Goal: Task Accomplishment & Management: Manage account settings

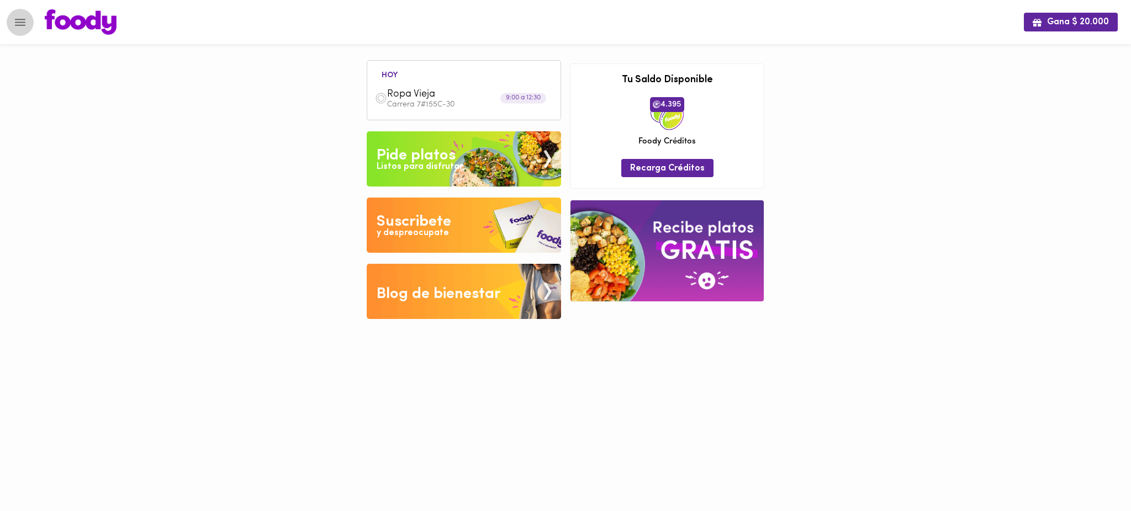
click at [20, 22] on icon "Menu" at bounding box center [20, 22] width 10 height 7
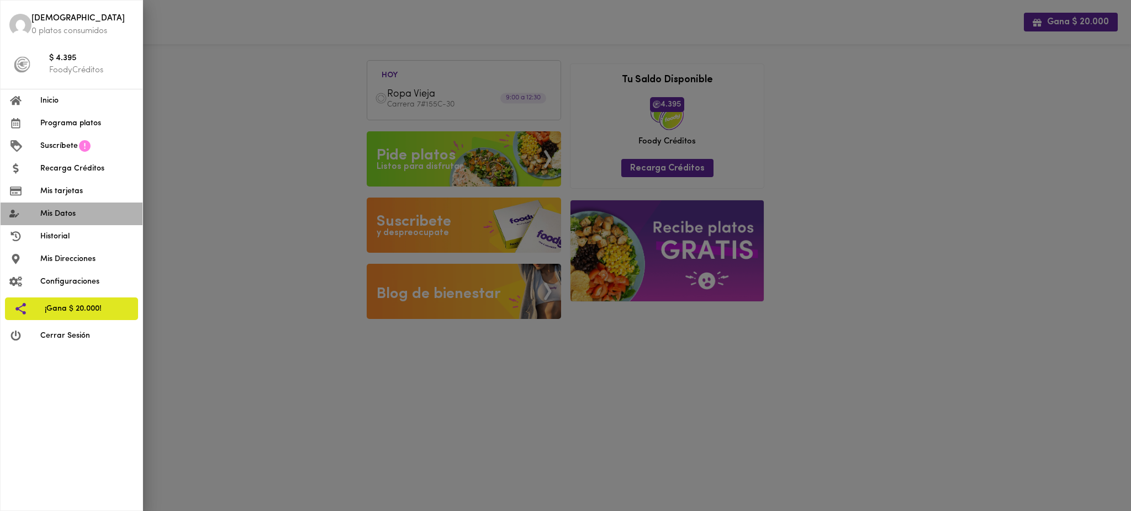
click at [76, 213] on span "Mis Datos" at bounding box center [86, 214] width 93 height 12
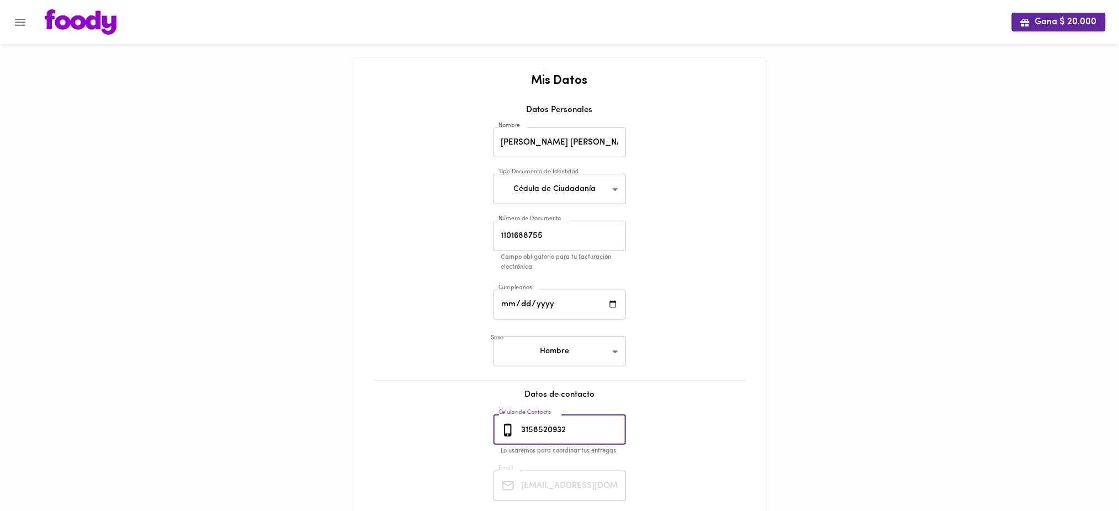
drag, startPoint x: 576, startPoint y: 431, endPoint x: 502, endPoint y: 422, distance: 74.4
click at [502, 422] on div "3158520932 Celular de Contacto" at bounding box center [560, 430] width 132 height 30
click at [18, 20] on icon "Menu" at bounding box center [20, 22] width 14 height 14
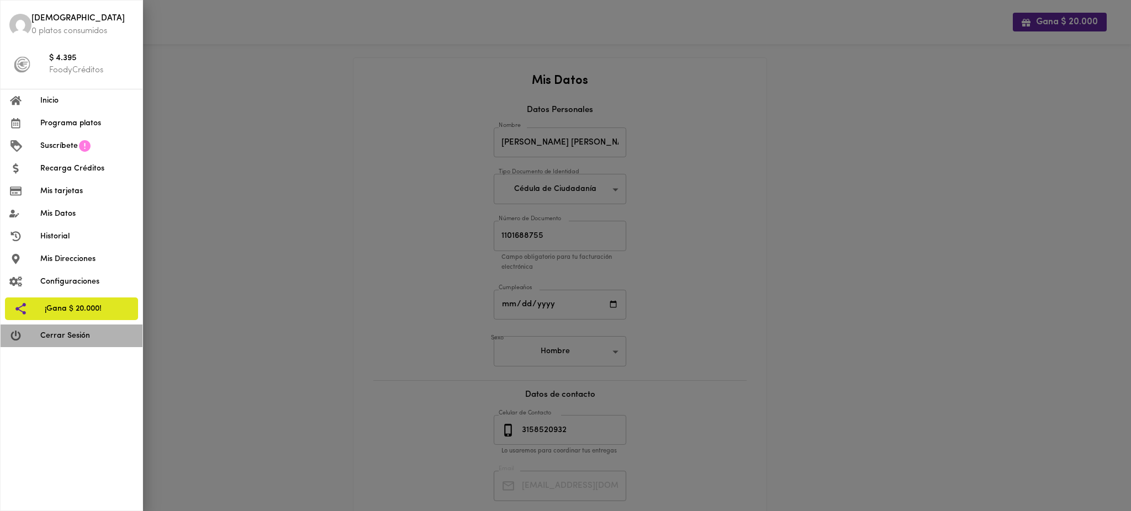
click at [86, 341] on span "Cerrar Sesión" at bounding box center [86, 336] width 93 height 12
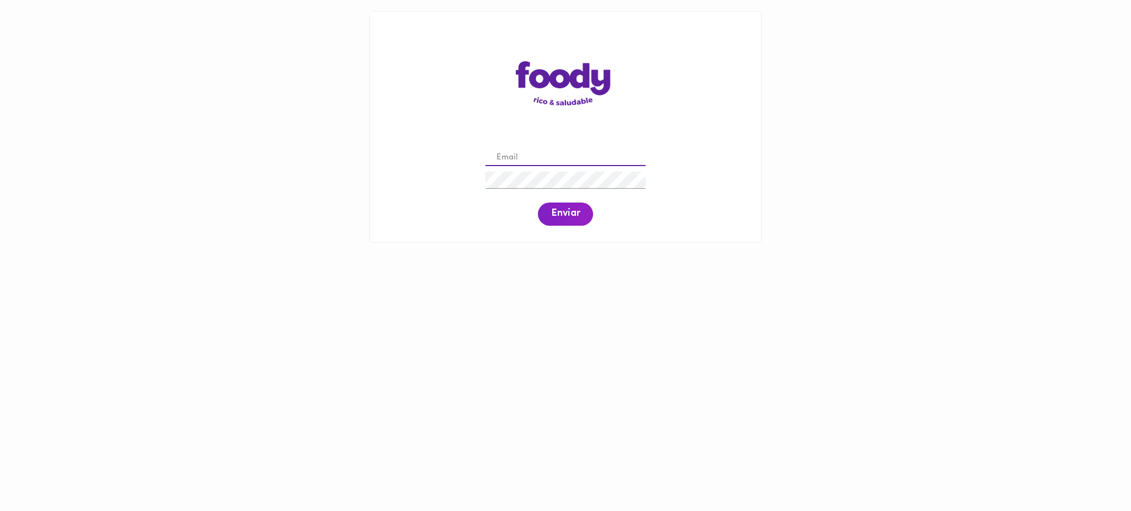
click at [524, 156] on input "email" at bounding box center [565, 158] width 160 height 17
paste input "[DOMAIN_NAME][EMAIL_ADDRESS][DOMAIN_NAME]"
type input "[DOMAIN_NAME][EMAIL_ADDRESS][DOMAIN_NAME]"
click at [563, 213] on span "Enviar" at bounding box center [565, 214] width 29 height 12
